Goal: Task Accomplishment & Management: Use online tool/utility

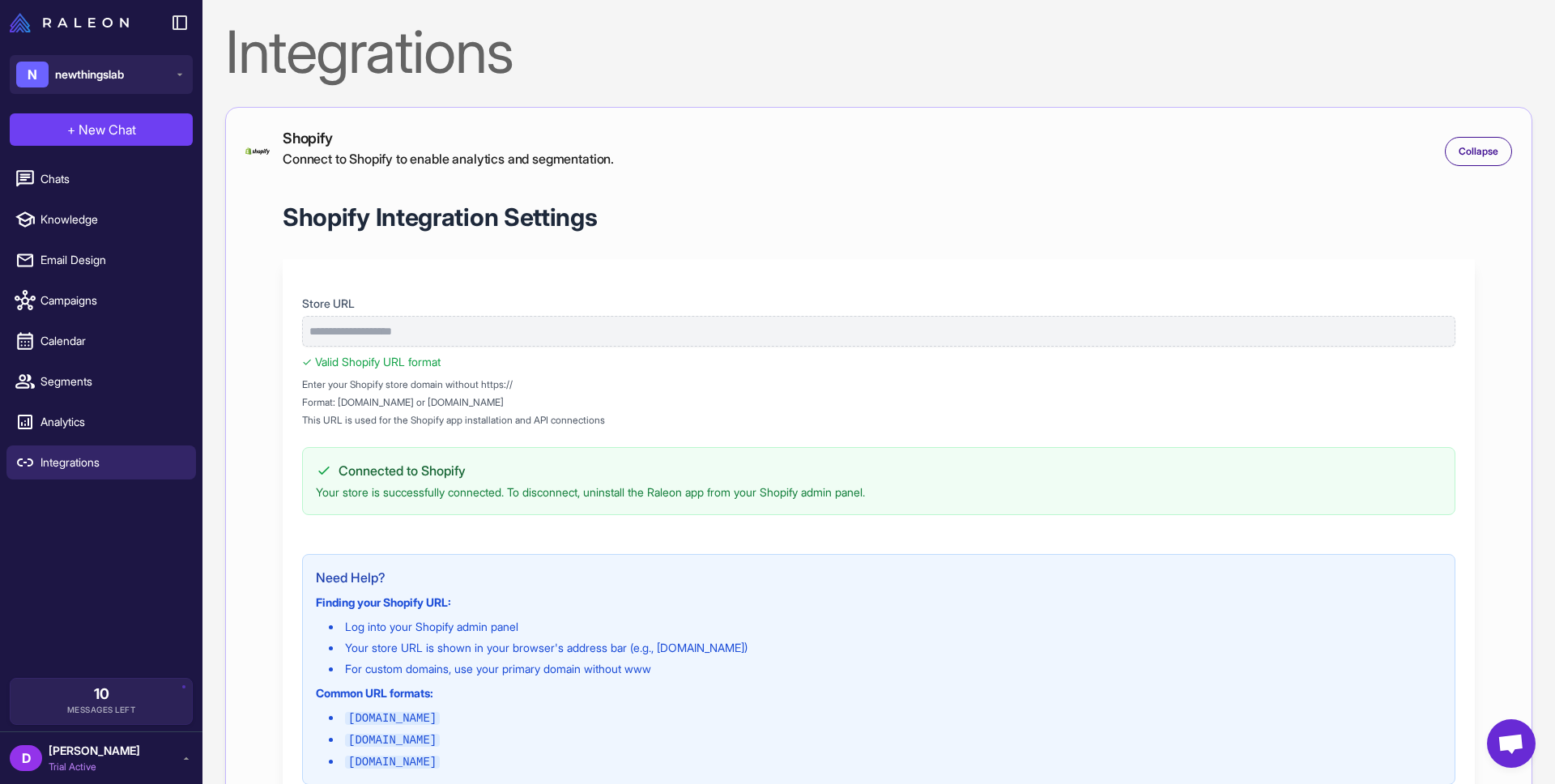
click at [136, 79] on button "N newthingslab" at bounding box center [101, 74] width 183 height 38
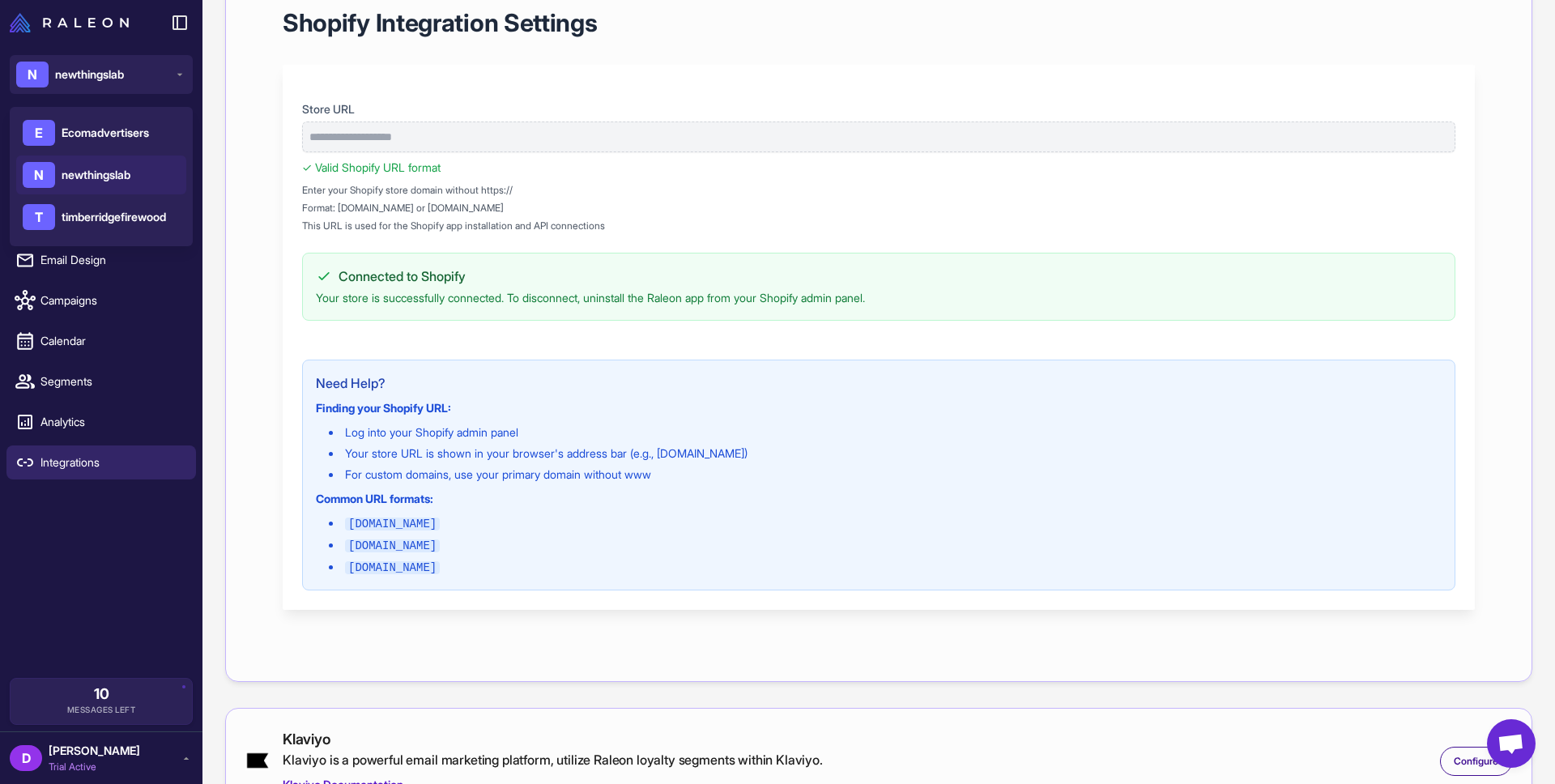
click at [116, 121] on div "E Ecomadvertisers" at bounding box center [100, 132] width 170 height 38
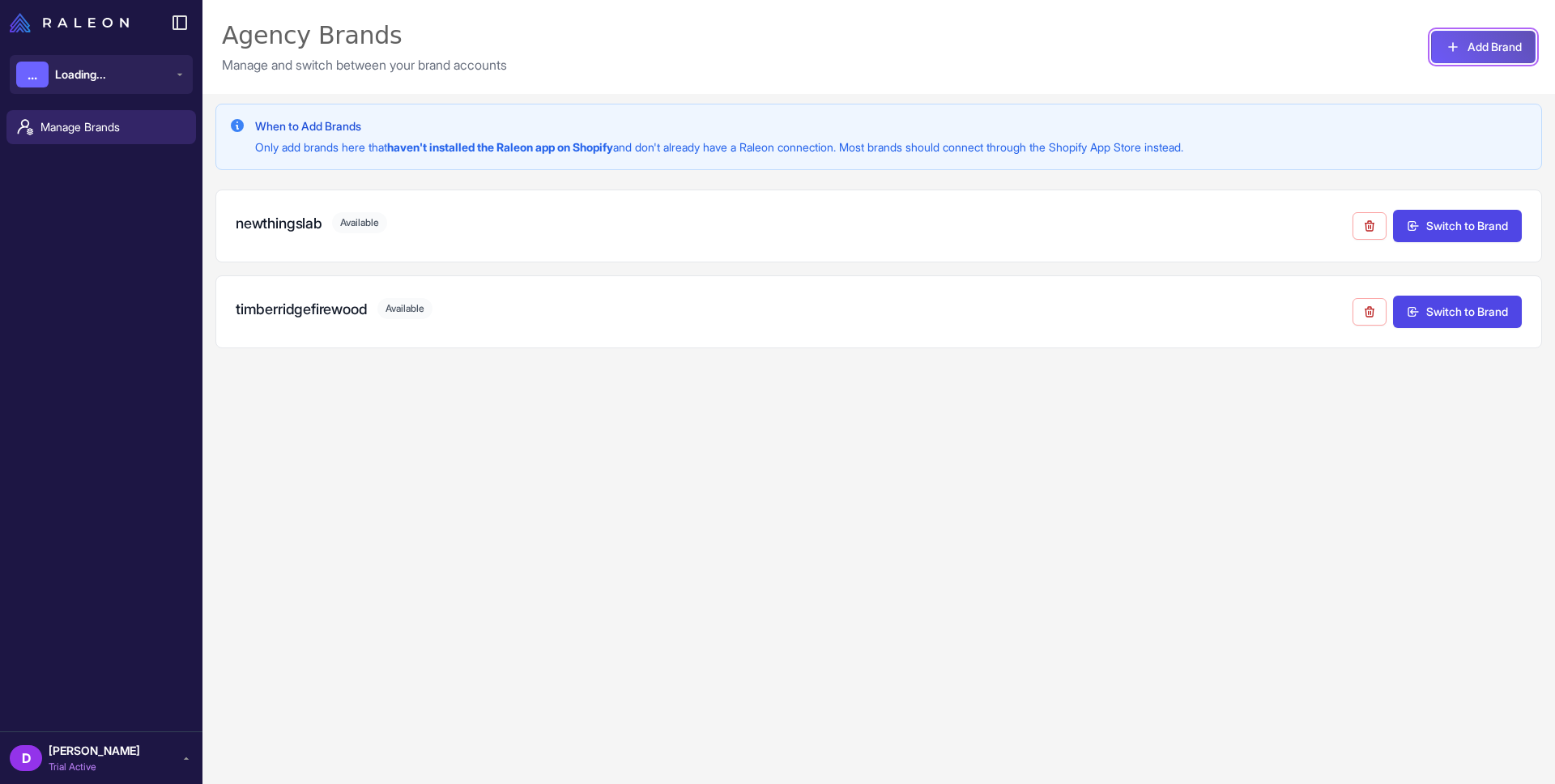
click at [1445, 53] on icon at bounding box center [1452, 46] width 16 height 16
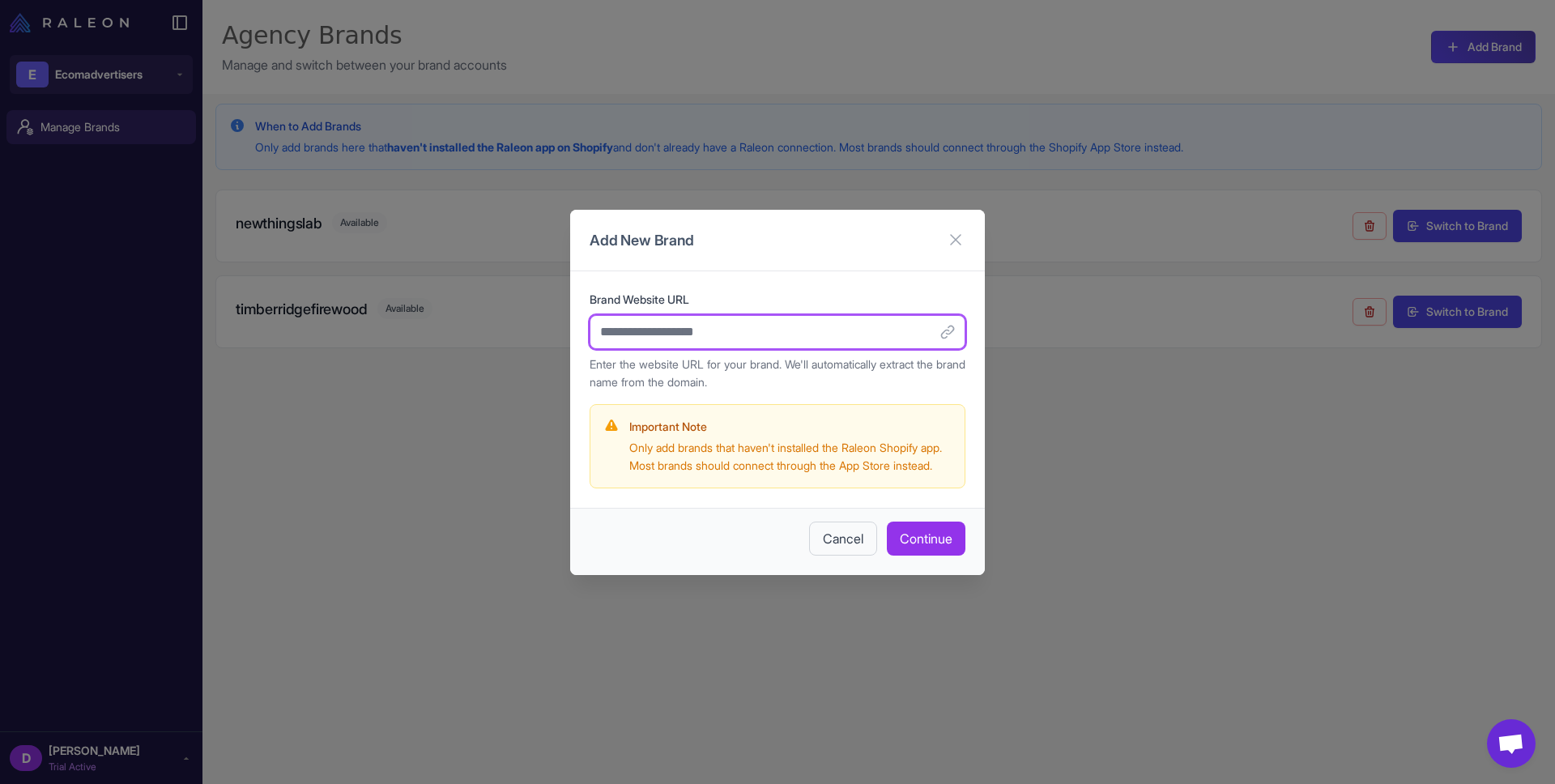
click at [681, 329] on input "Brand Website URL" at bounding box center [777, 331] width 376 height 34
paste input "**********"
type input "**********"
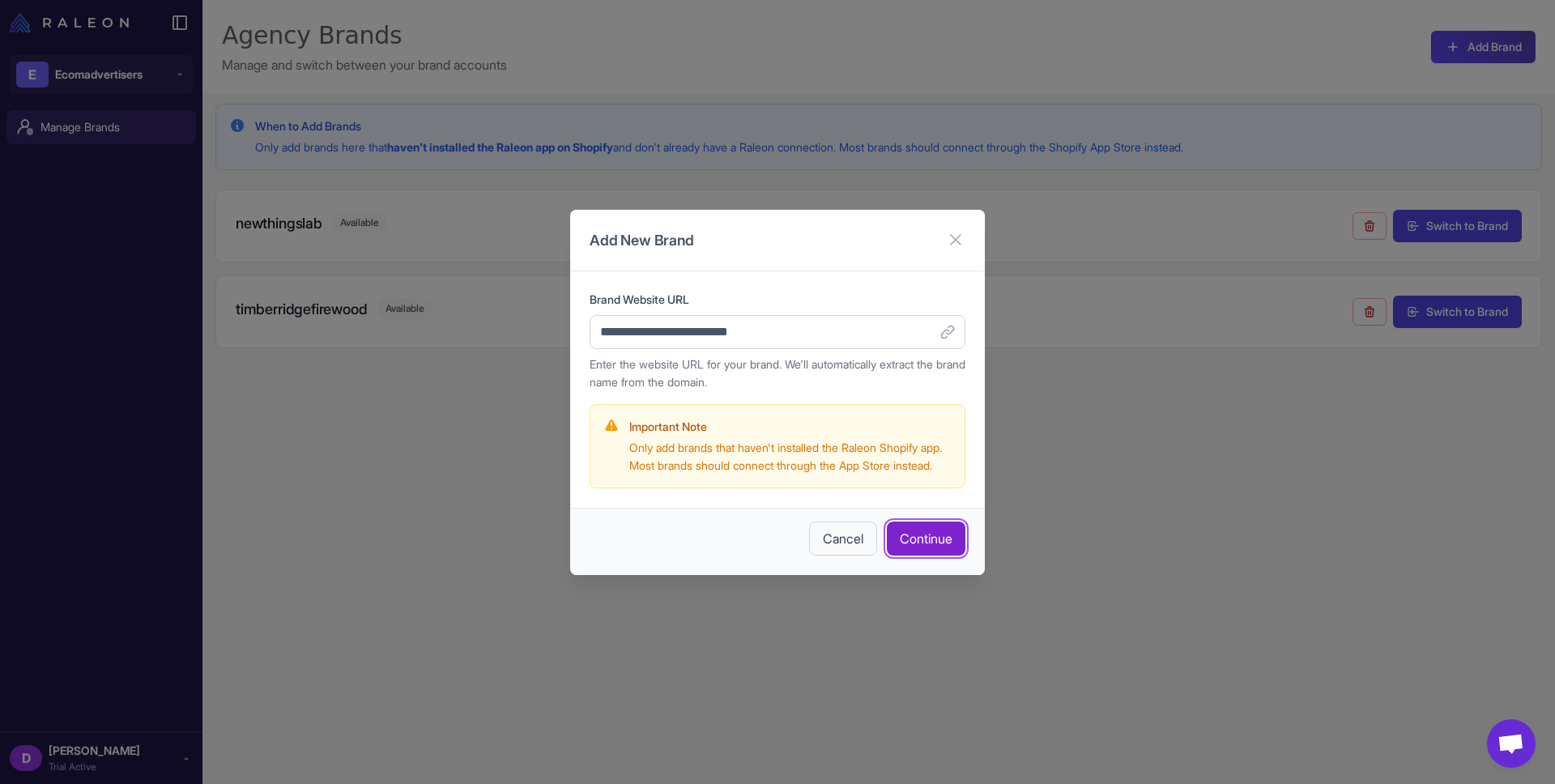
click at [936, 555] on button "Continue" at bounding box center [926, 538] width 79 height 34
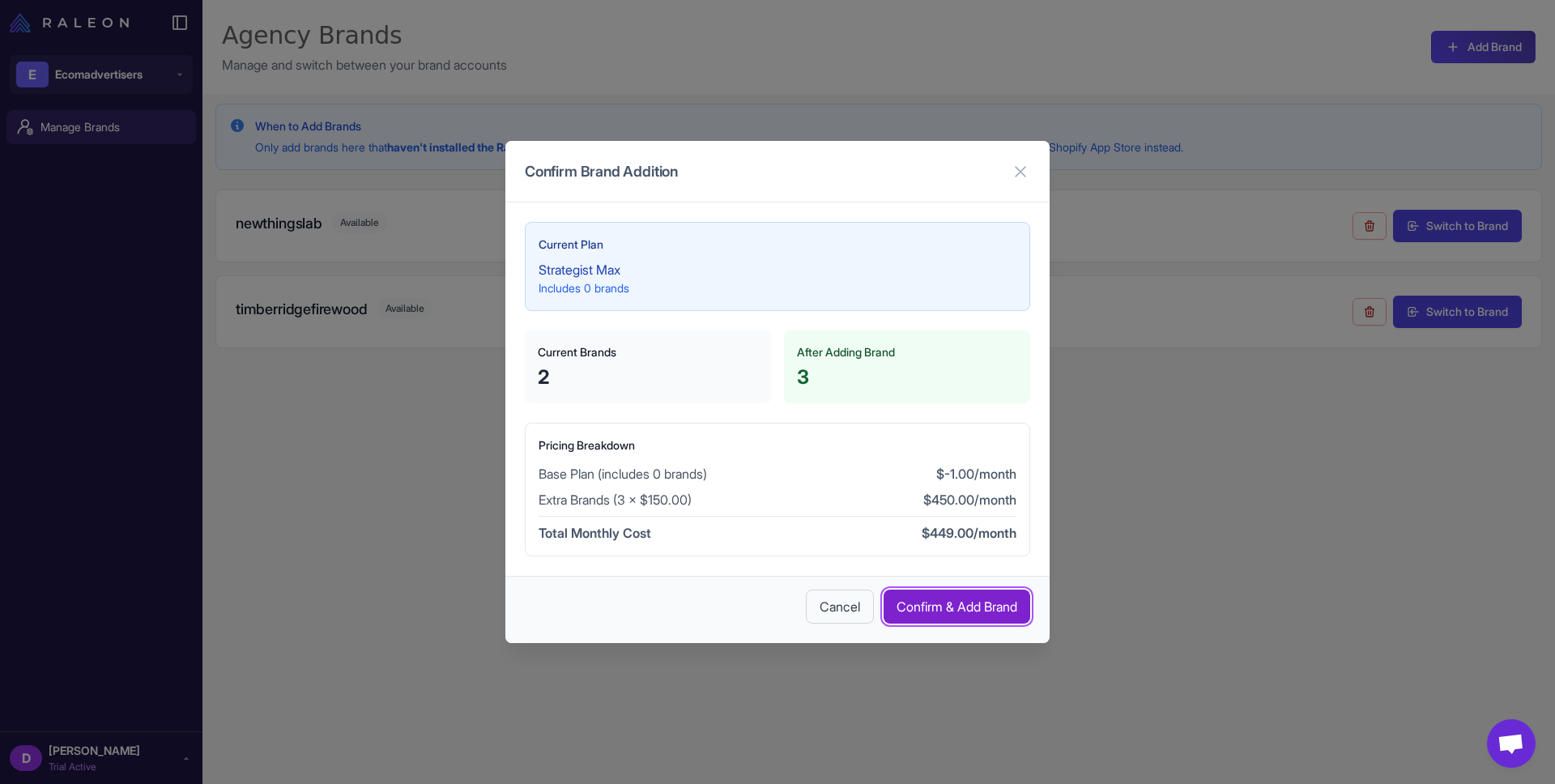
click at [960, 607] on button "Confirm & Add Brand" at bounding box center [957, 606] width 146 height 34
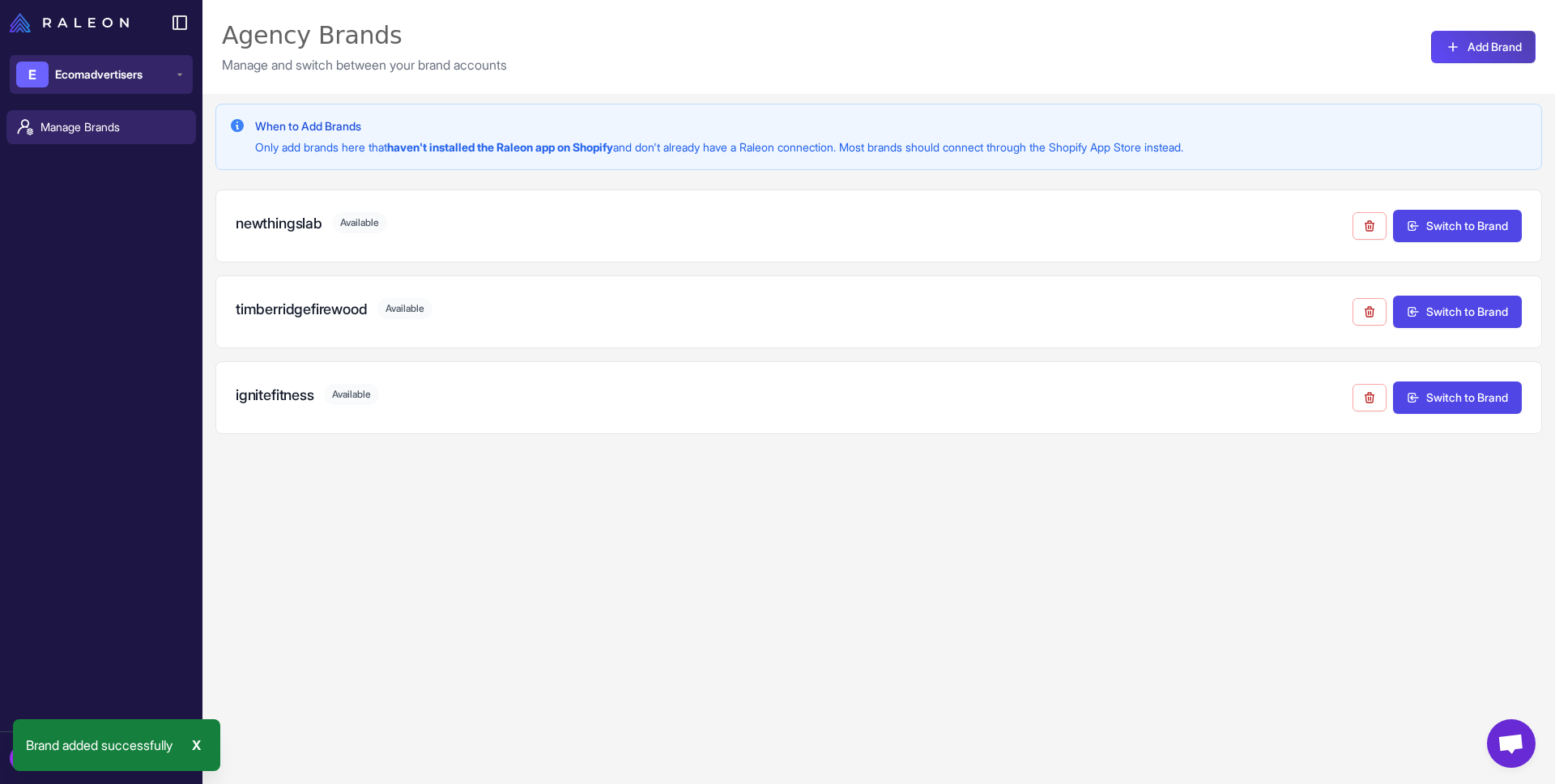
click at [141, 84] on div "E Ecomadvertisers" at bounding box center [79, 74] width 126 height 26
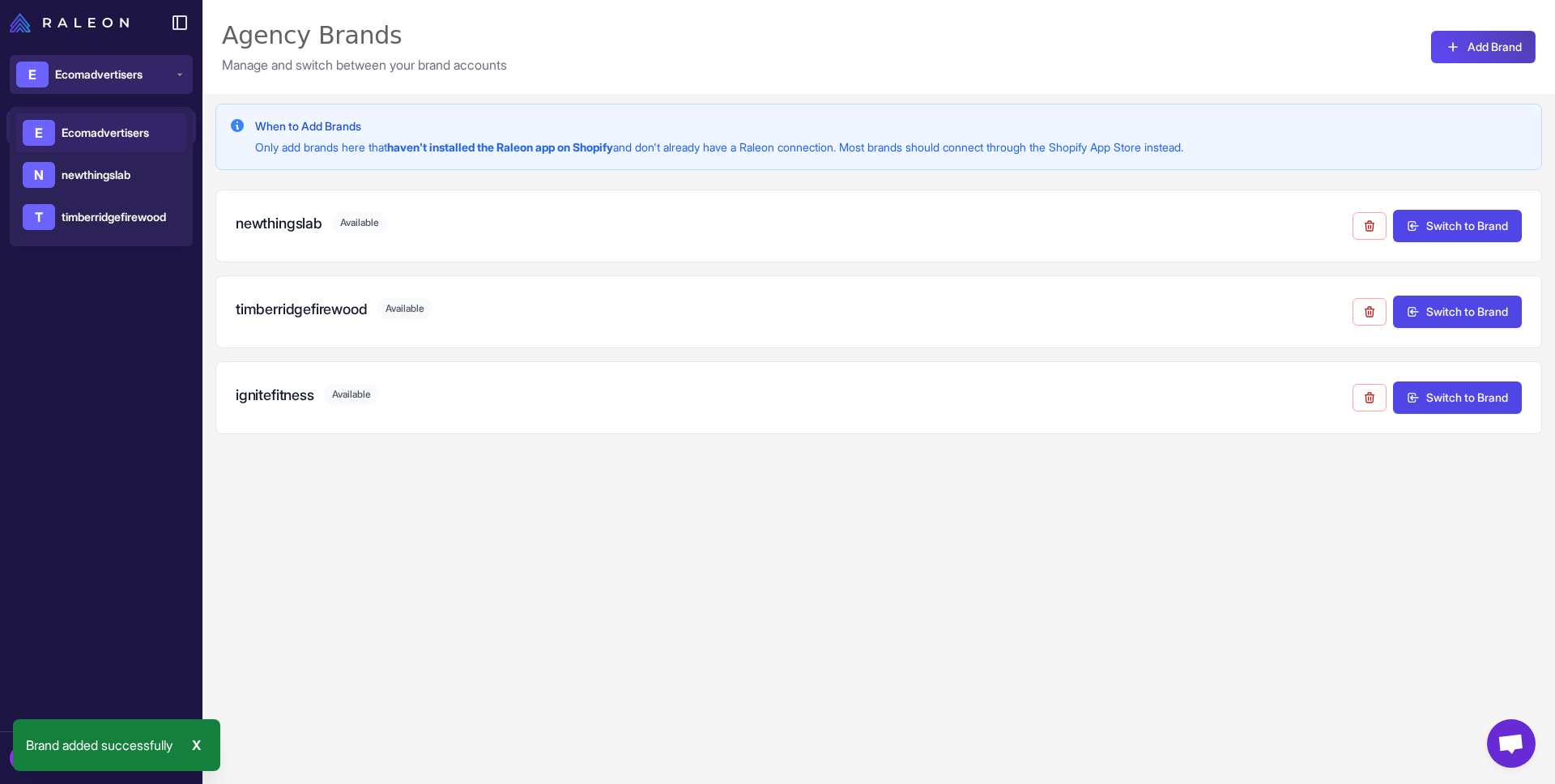
click at [141, 84] on div "E Ecomadvertisers" at bounding box center [79, 74] width 126 height 26
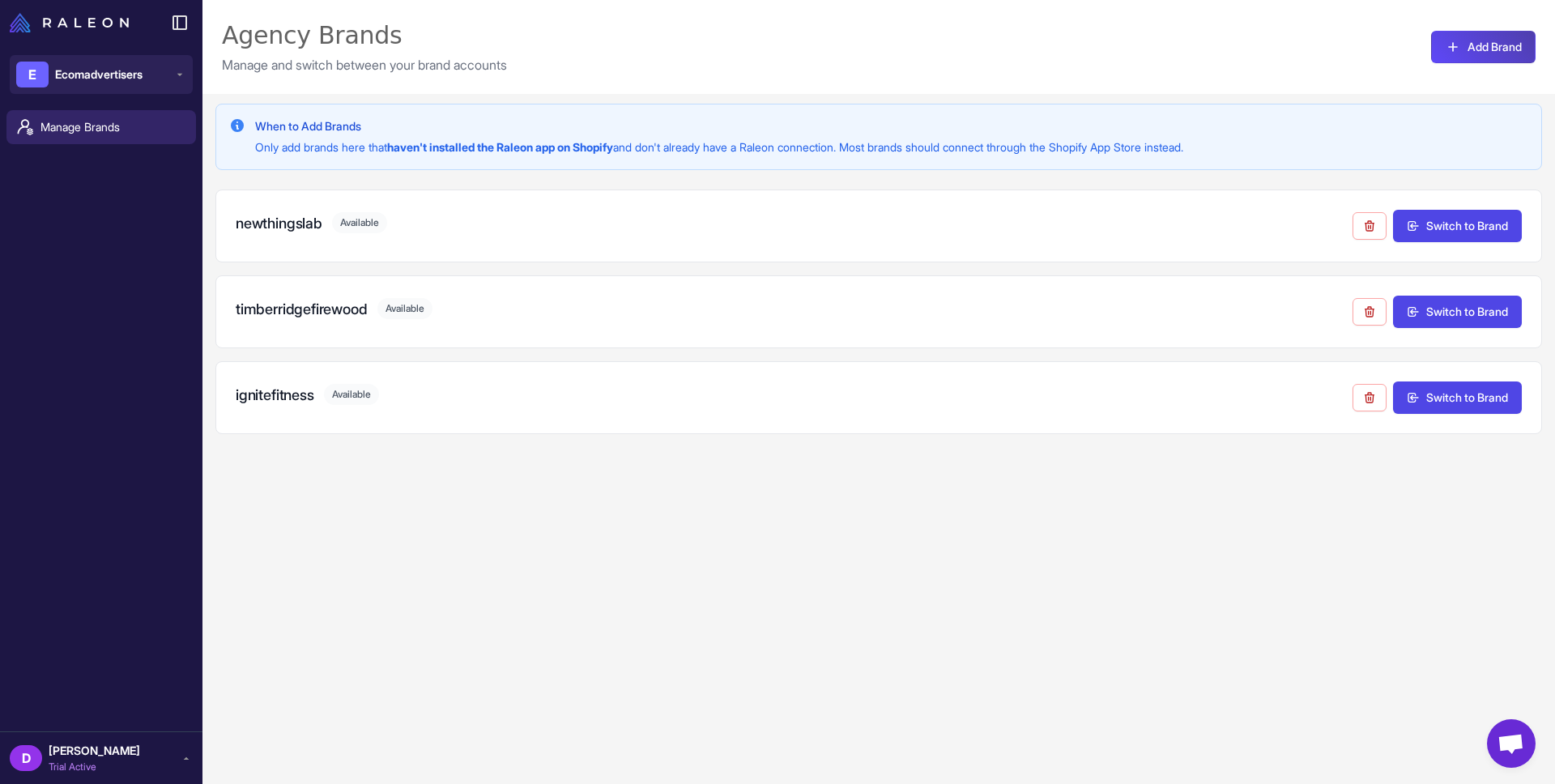
click at [74, 50] on div "E Ecomadvertisers" at bounding box center [101, 74] width 203 height 59
click at [97, 66] on span "Ecomadvertisers" at bounding box center [99, 74] width 87 height 18
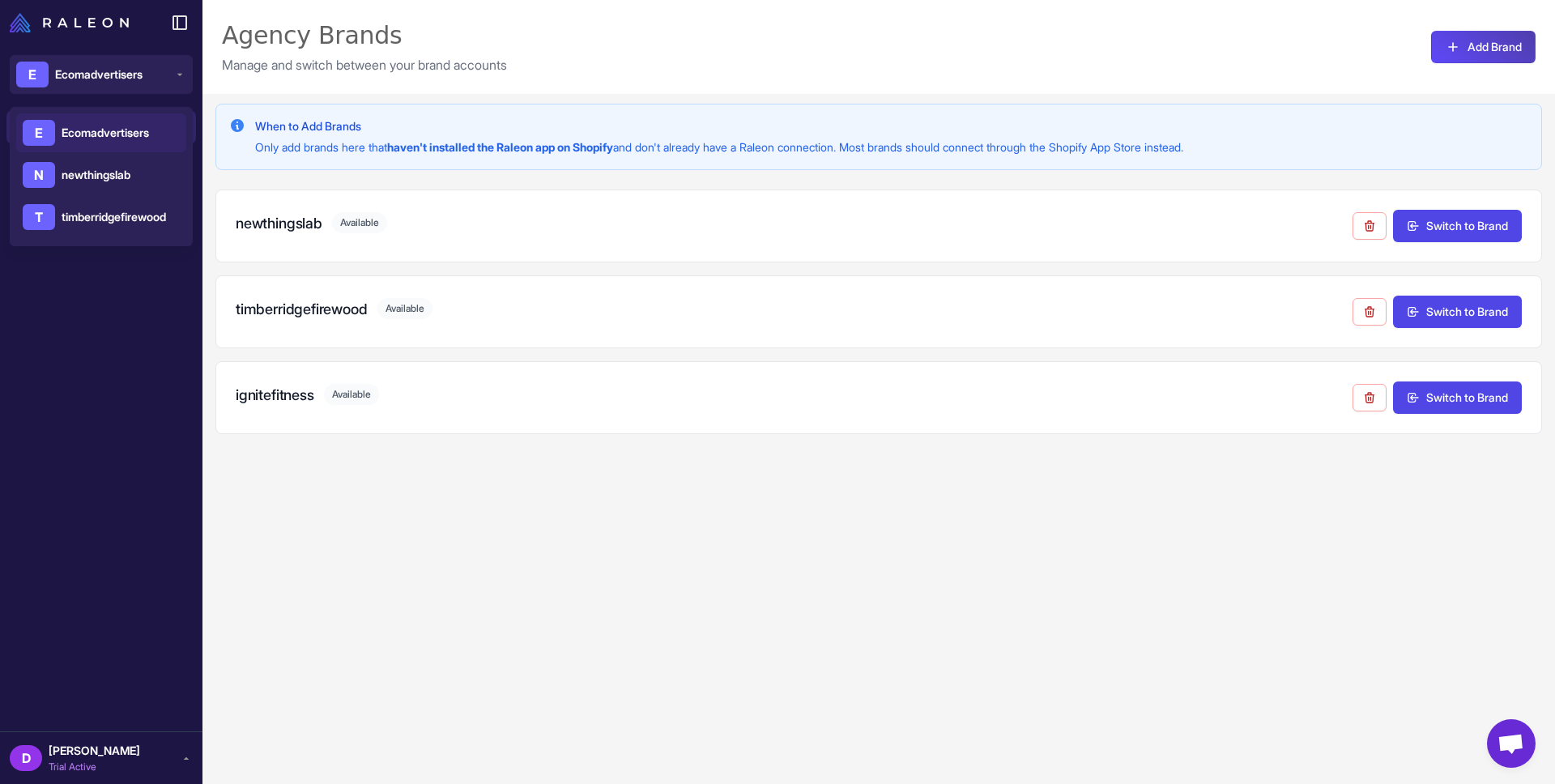
click at [554, 463] on div "When to Add Brands Only add brands here that haven't installed the Raleon app o…" at bounding box center [879, 485] width 1352 height 784
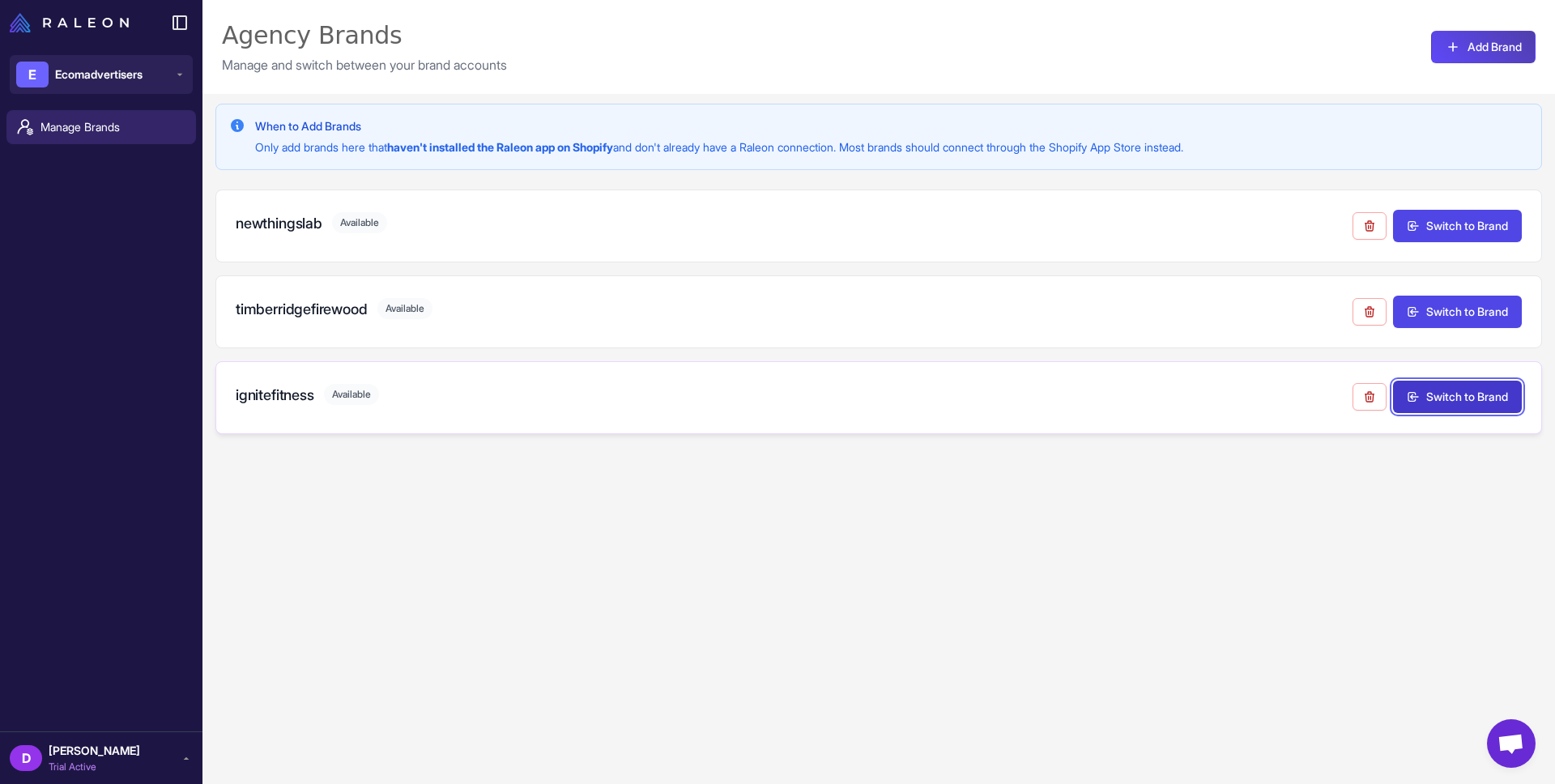
click at [1442, 402] on button "Switch to Brand" at bounding box center [1457, 397] width 129 height 33
